Goal: Find specific page/section: Find specific page/section

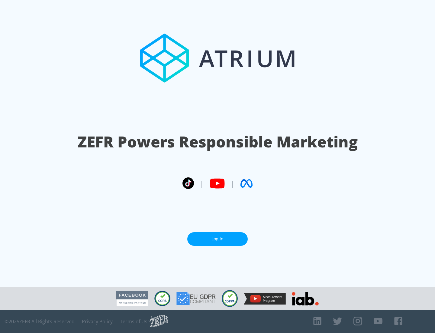
click at [218, 236] on link "Log In" at bounding box center [217, 239] width 60 height 14
